Goal: Navigation & Orientation: Find specific page/section

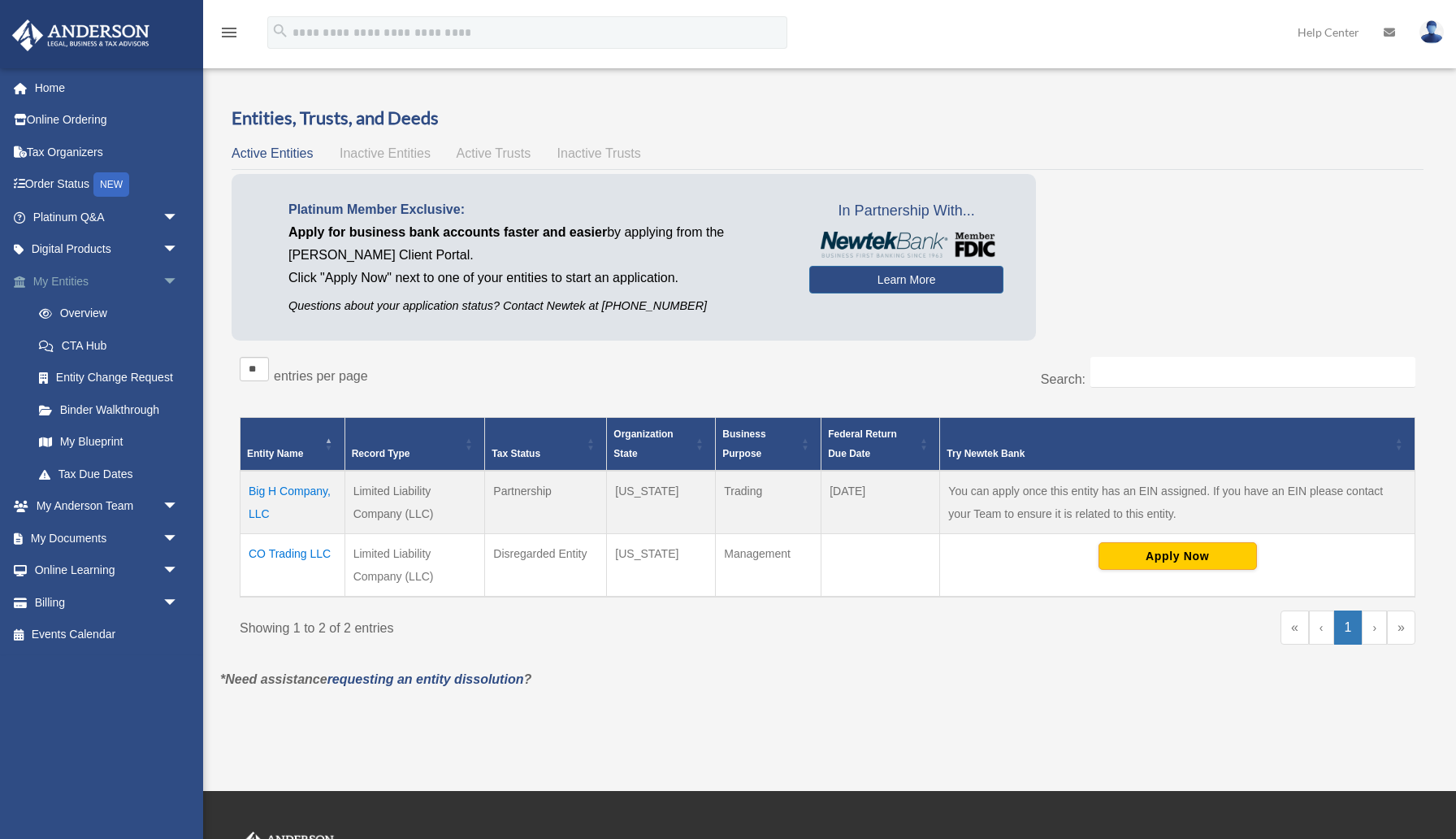
click at [87, 282] on link "My Entities arrow_drop_down" at bounding box center [108, 281] width 192 height 33
click at [172, 279] on span "arrow_drop_down" at bounding box center [178, 282] width 33 height 34
click at [58, 90] on link "Home" at bounding box center [108, 88] width 192 height 33
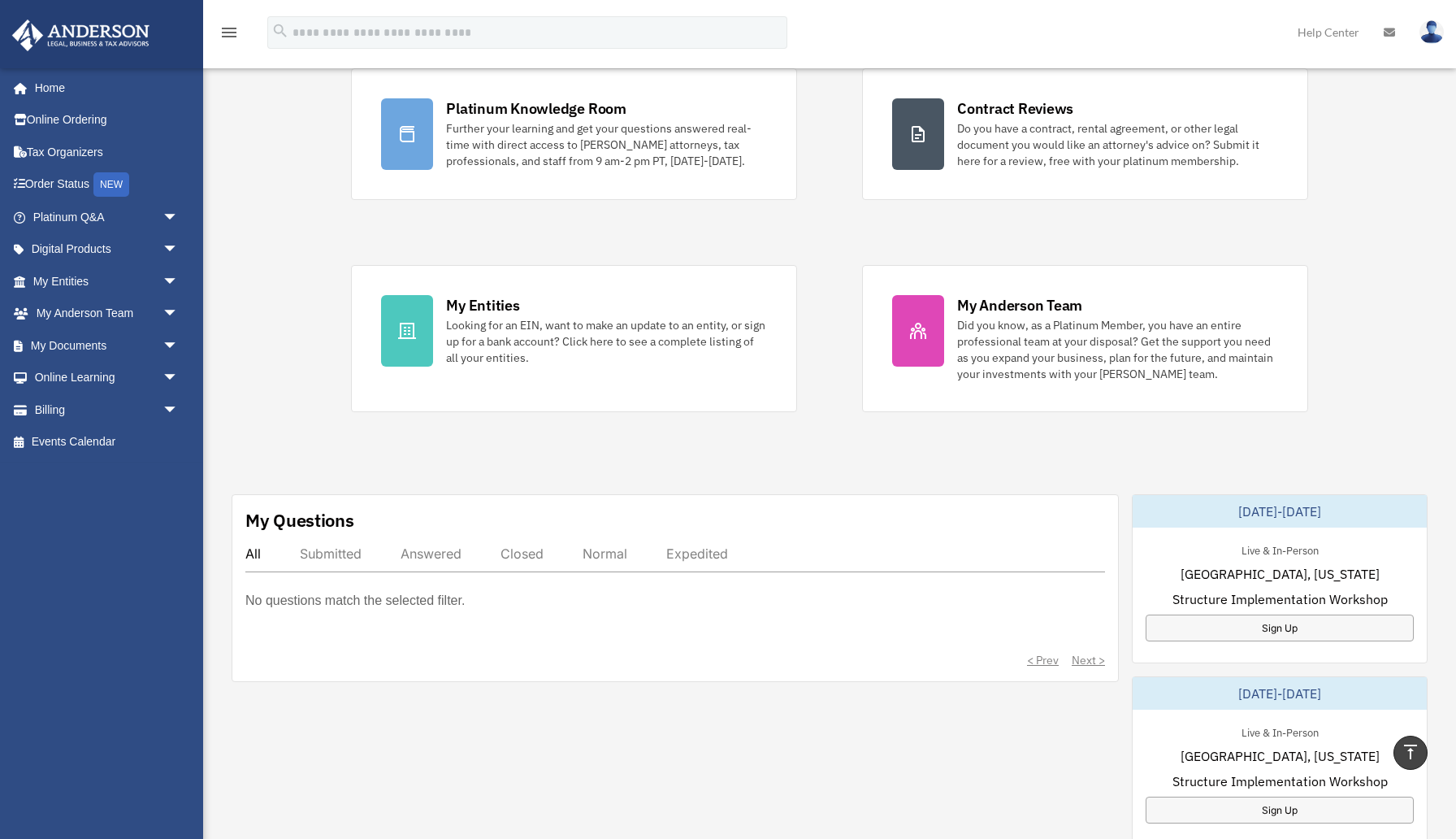
scroll to position [13, 0]
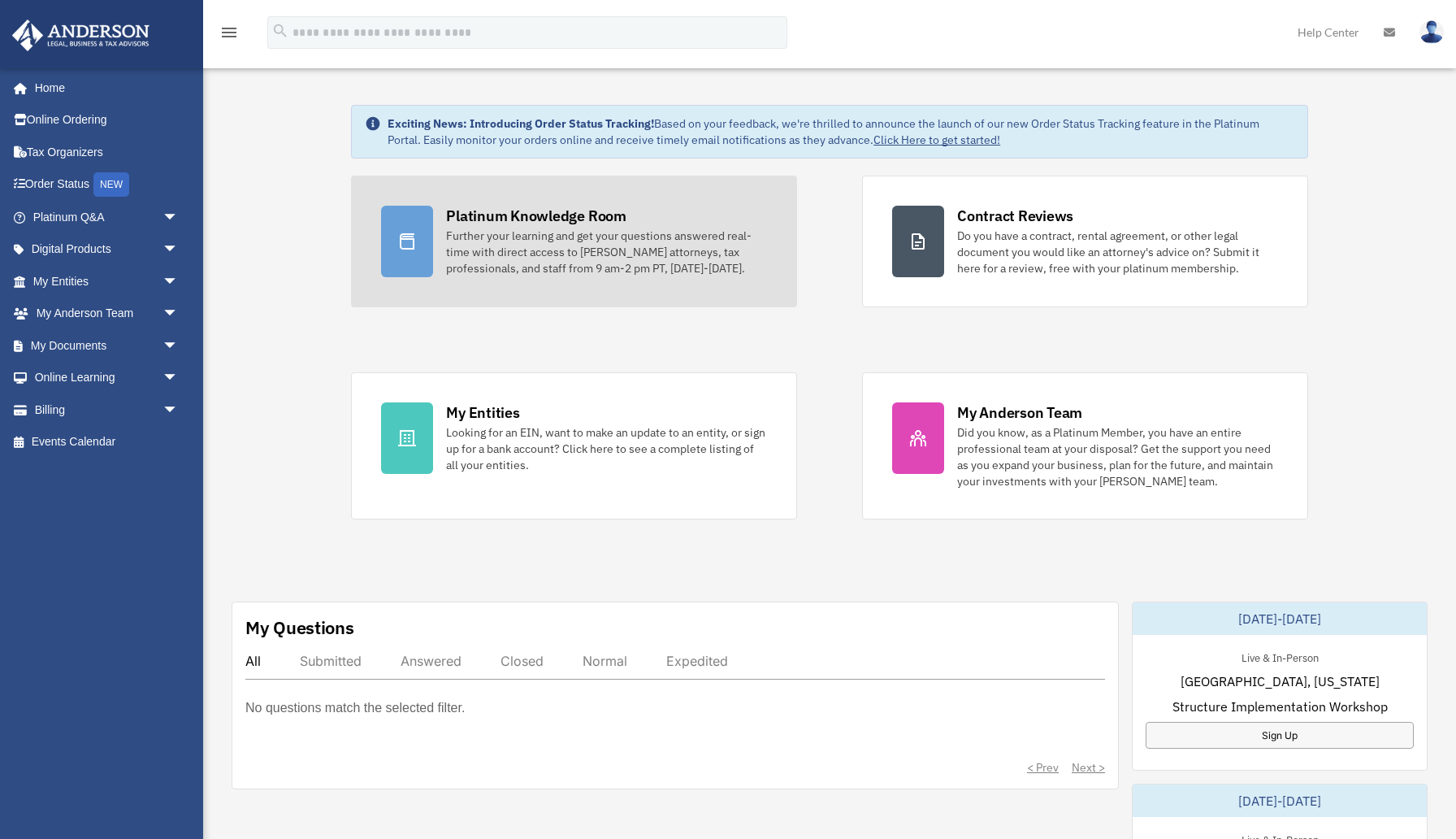
click at [543, 215] on div "Platinum Knowledge Room" at bounding box center [536, 215] width 180 height 20
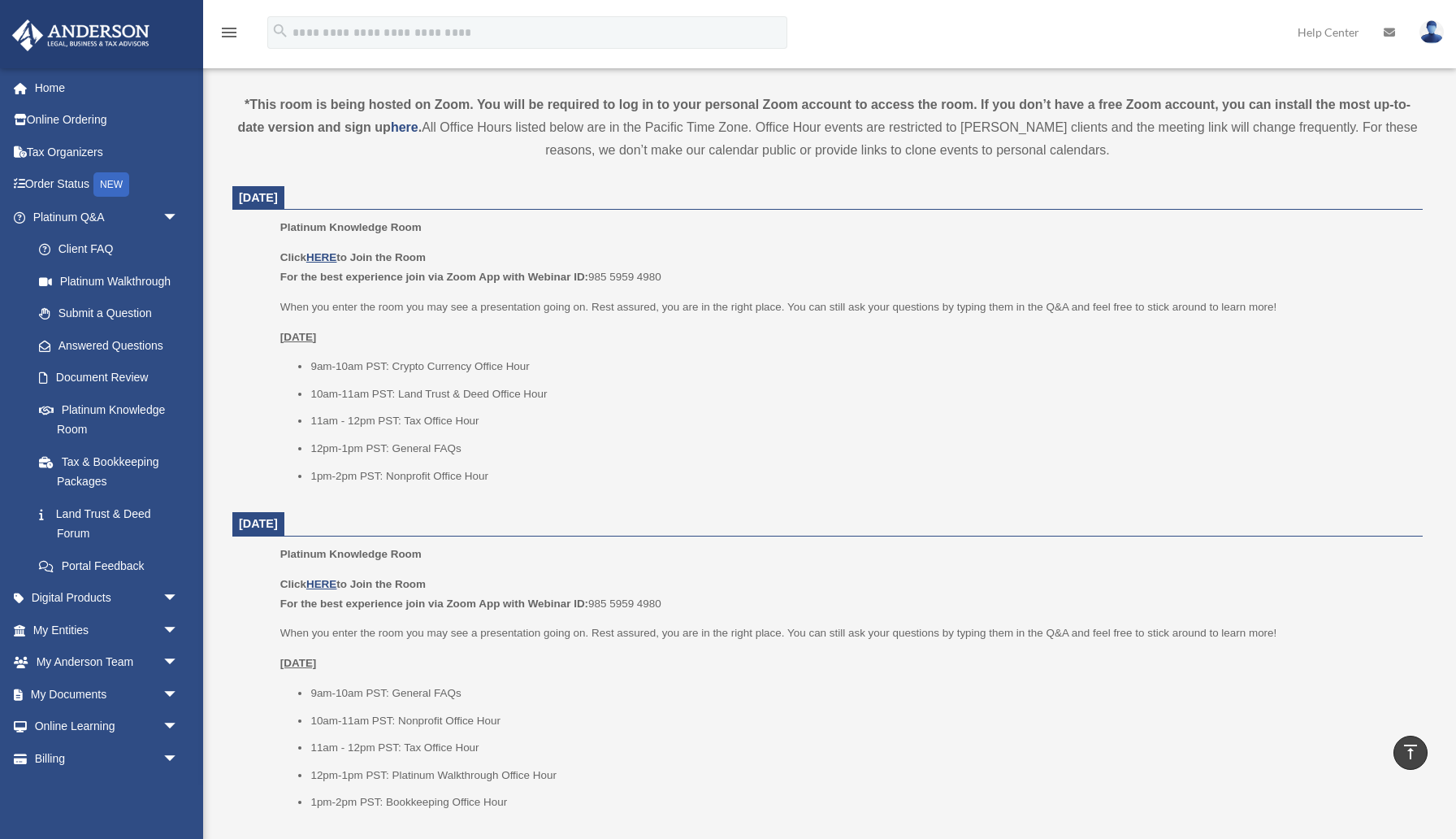
scroll to position [449, 0]
